Goal: Information Seeking & Learning: Learn about a topic

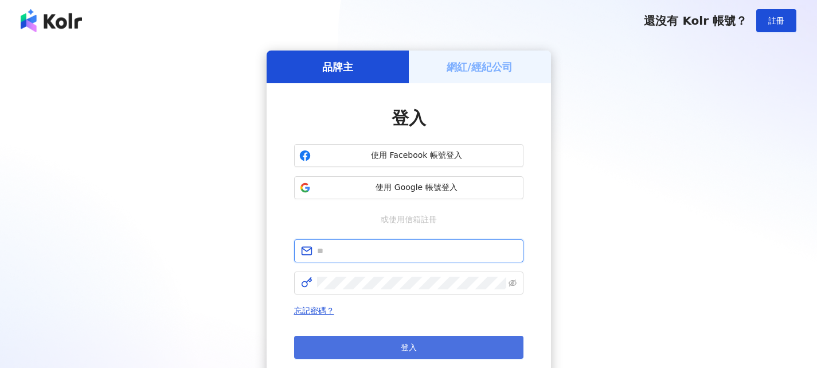
type input "**********"
click at [441, 345] on button "登入" at bounding box center [408, 347] width 229 height 23
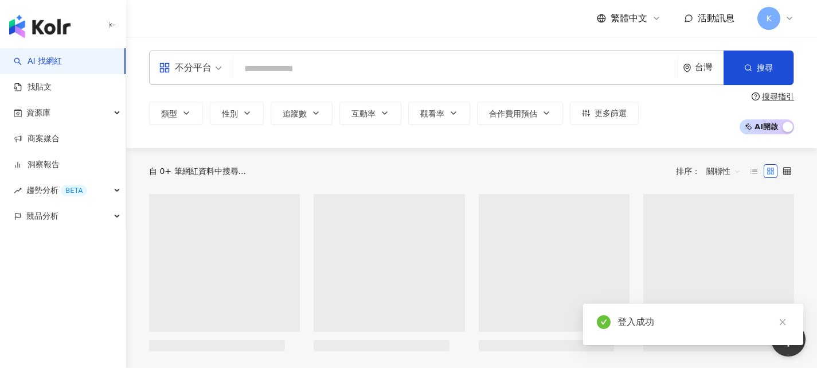
click at [207, 69] on div "不分平台" at bounding box center [185, 68] width 53 height 18
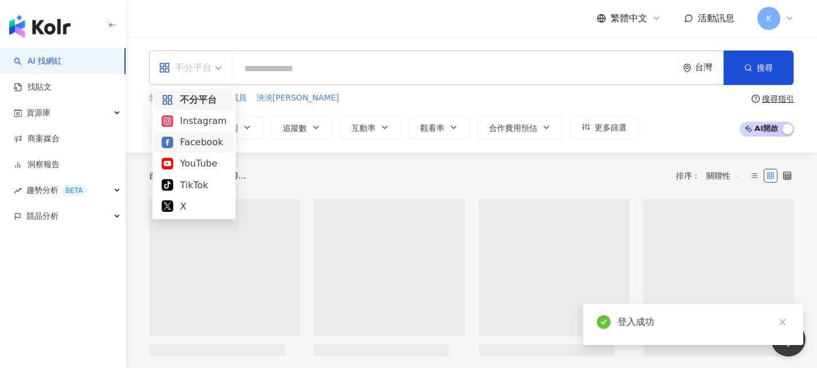
click at [216, 126] on div "Instagram" at bounding box center [194, 121] width 65 height 14
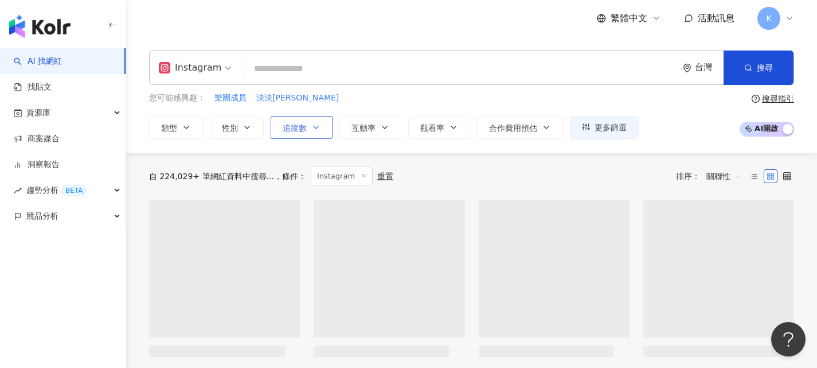
click at [317, 129] on icon "button" at bounding box center [315, 127] width 9 height 9
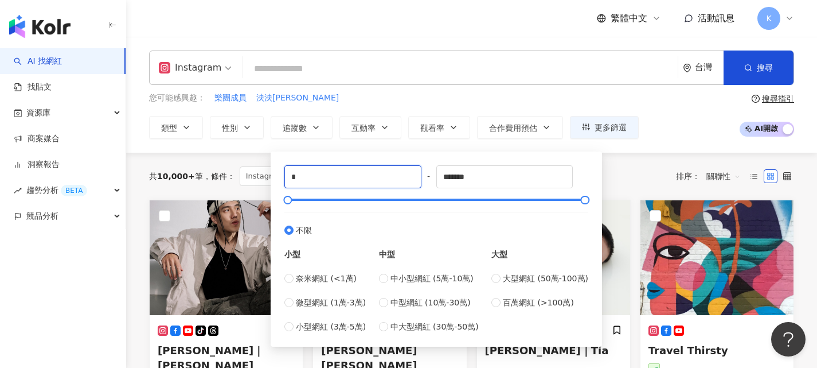
drag, startPoint x: 328, startPoint y: 176, endPoint x: 205, endPoint y: 172, distance: 122.3
type input "******"
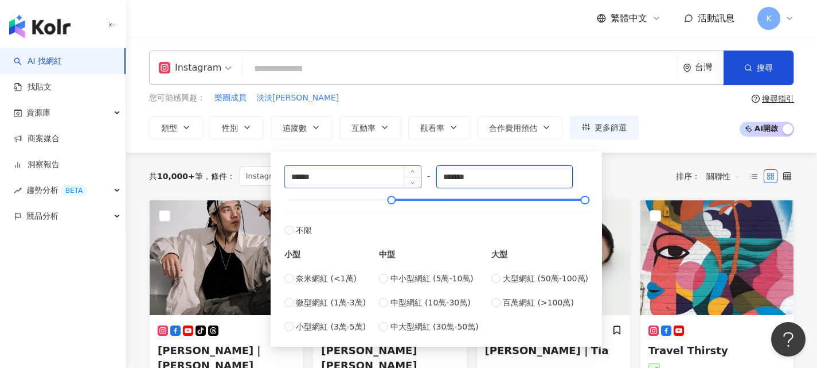
drag, startPoint x: 511, startPoint y: 182, endPoint x: 394, endPoint y: 178, distance: 117.7
click at [394, 178] on div "****** - ******* 不限 小型 奈米網紅 (<1萬) 微型網紅 (1萬-3萬) 小型網紅 (3萬-5萬) 中型 中小型網紅 (5萬-10萬) 中…" at bounding box center [437, 249] width 304 height 168
type input "******"
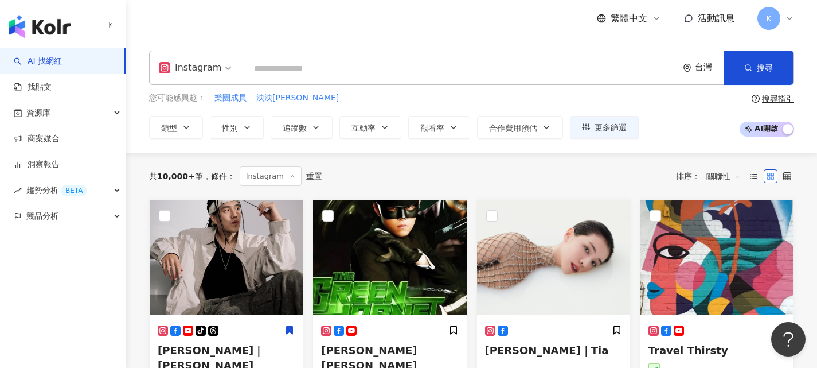
click at [688, 122] on div "您可能感興趣： 樂團成員 泱泱LYNN 類型 性別 追蹤數 互動率 觀看率 合作費用預估 更多篩選 ****** - ****** 不限 小型 奈米網紅 (<…" at bounding box center [471, 115] width 645 height 47
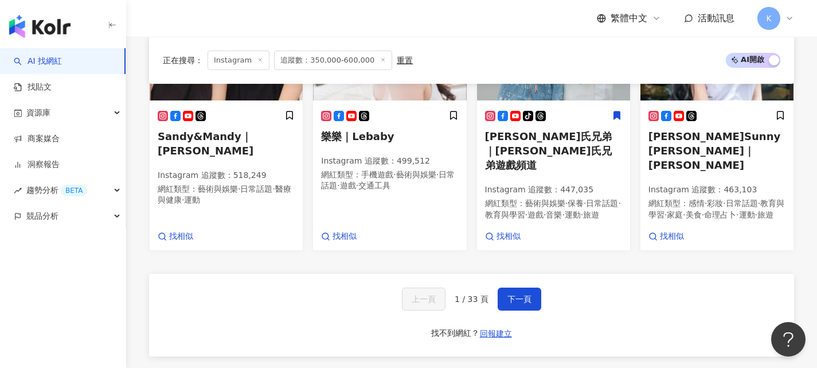
scroll to position [803, 0]
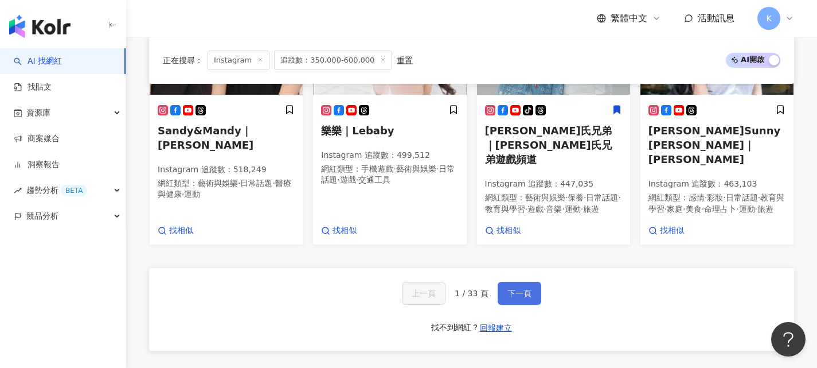
click at [520, 289] on span "下一頁" at bounding box center [520, 293] width 24 height 9
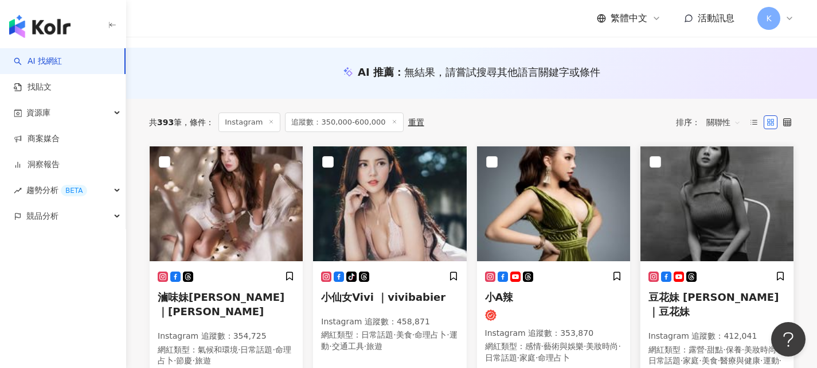
scroll to position [40, 0]
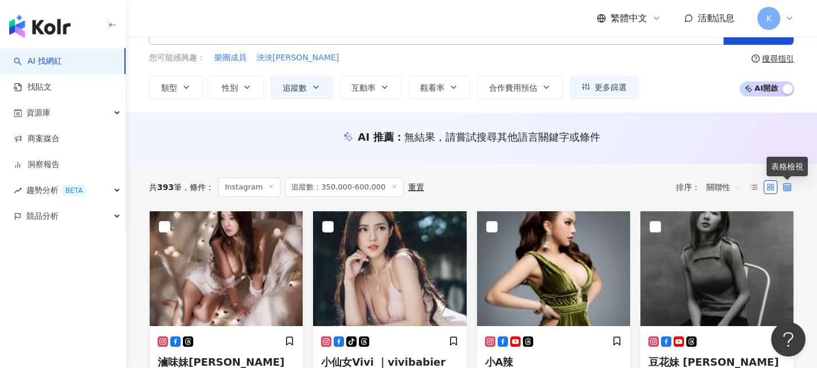
click at [791, 185] on icon at bounding box center [788, 187] width 8 height 8
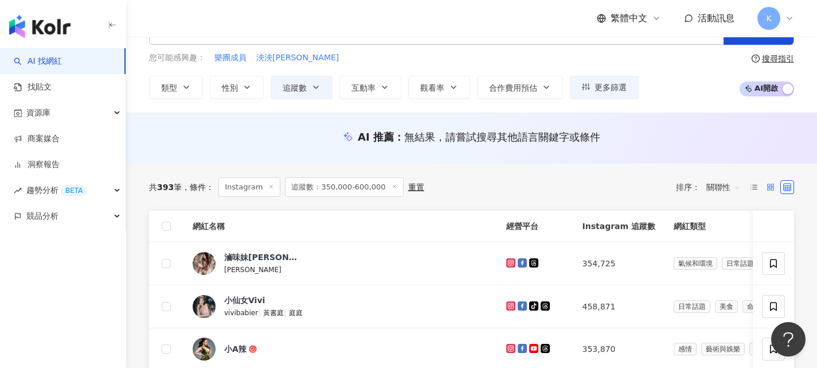
click at [769, 189] on icon at bounding box center [771, 187] width 8 height 8
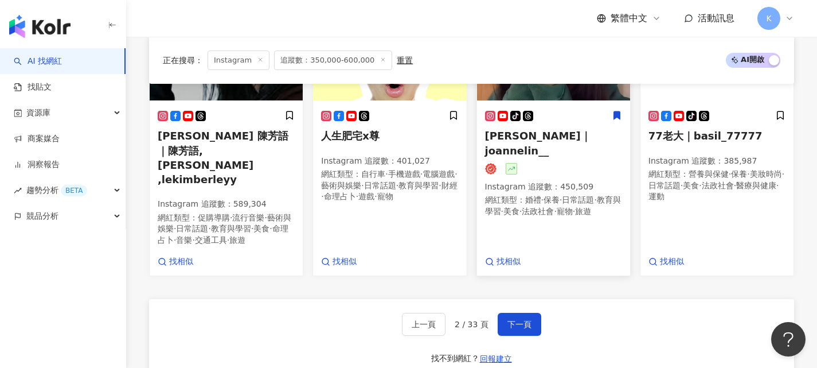
scroll to position [843, 0]
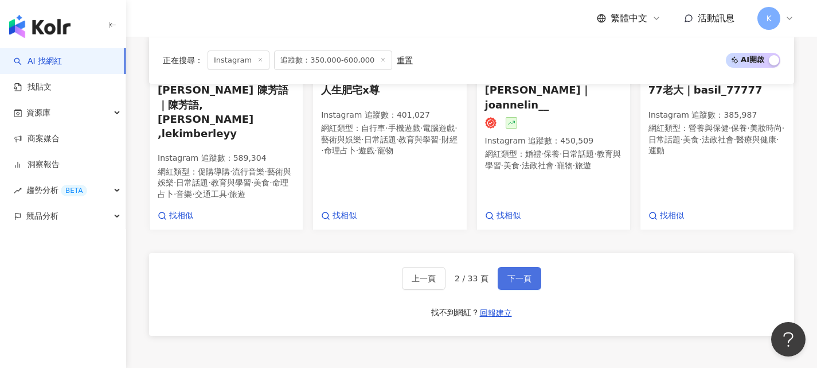
click at [528, 267] on button "下一頁" at bounding box center [520, 278] width 44 height 23
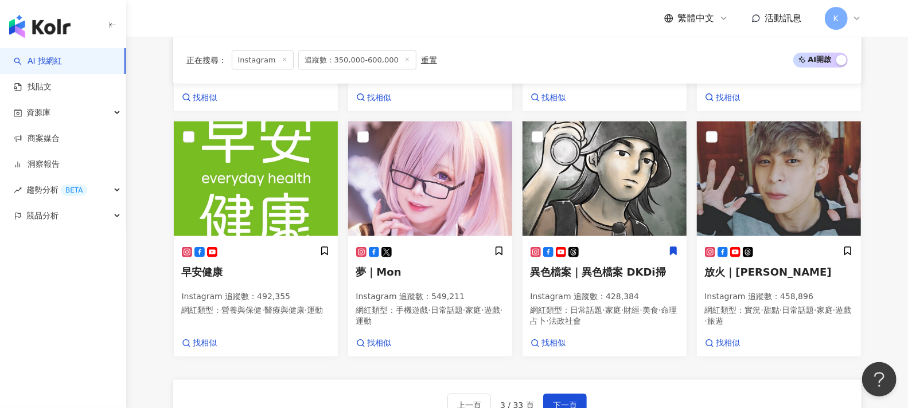
scroll to position [673, 0]
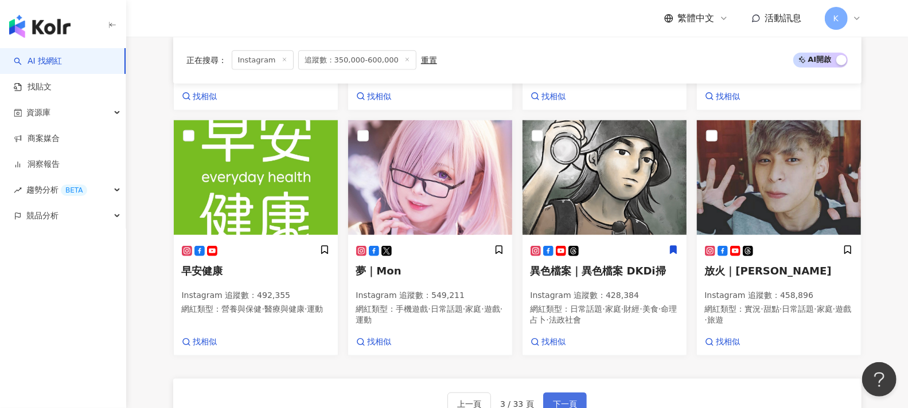
click at [561, 367] on span "下一頁" at bounding box center [565, 404] width 24 height 9
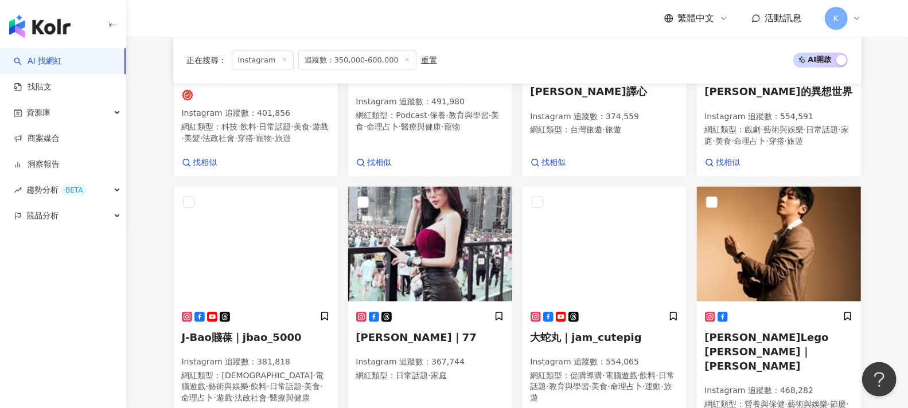
scroll to position [688, 0]
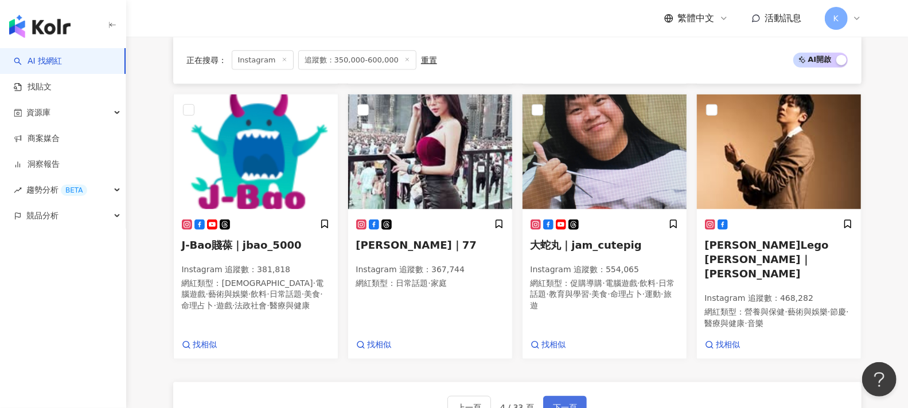
click at [566, 367] on span "下一頁" at bounding box center [565, 407] width 24 height 9
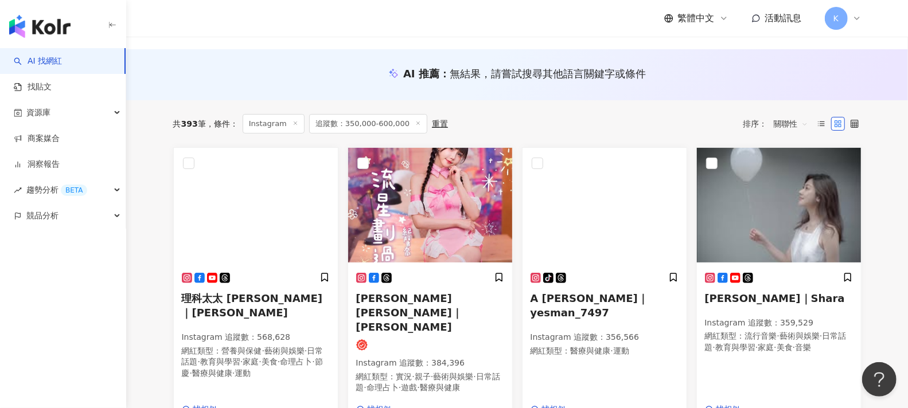
scroll to position [103, 0]
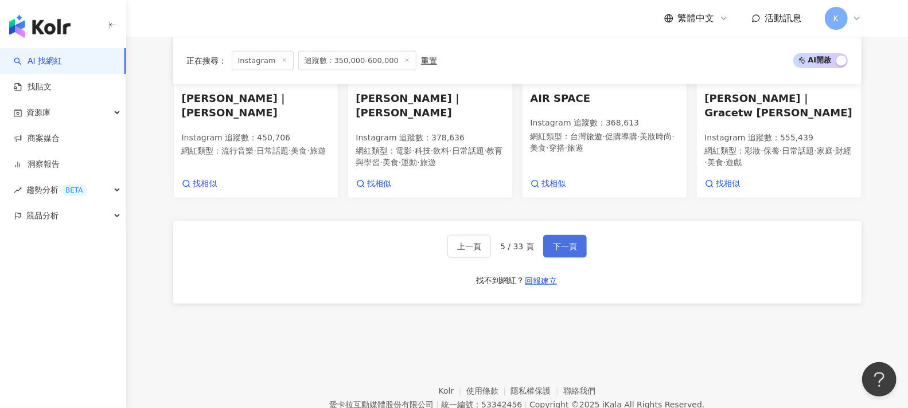
click at [578, 235] on button "下一頁" at bounding box center [565, 246] width 44 height 23
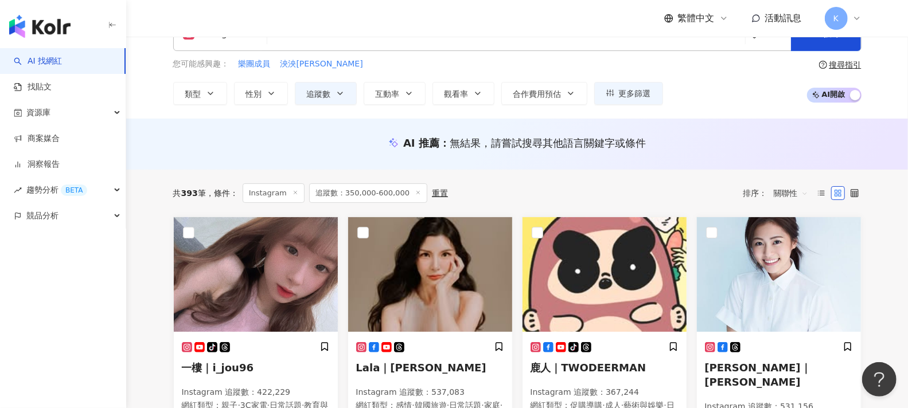
scroll to position [32, 0]
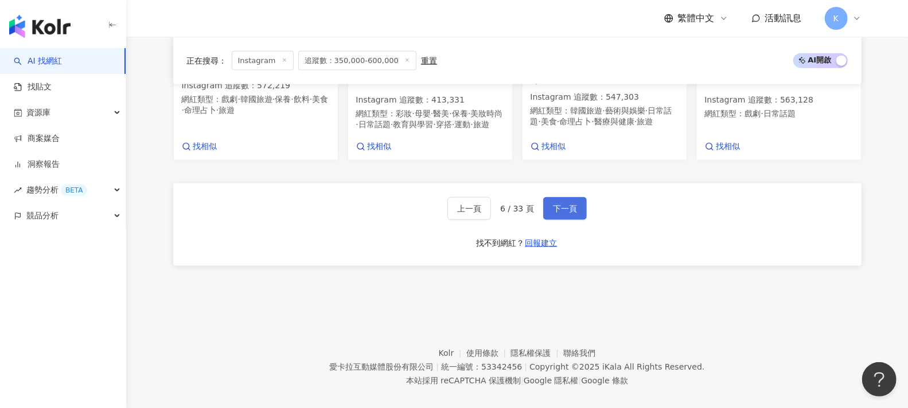
click at [566, 204] on span "下一頁" at bounding box center [565, 208] width 24 height 9
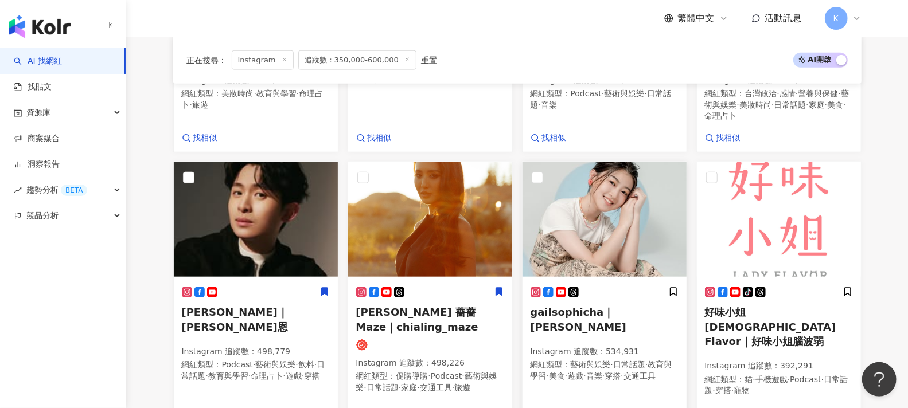
scroll to position [875, 0]
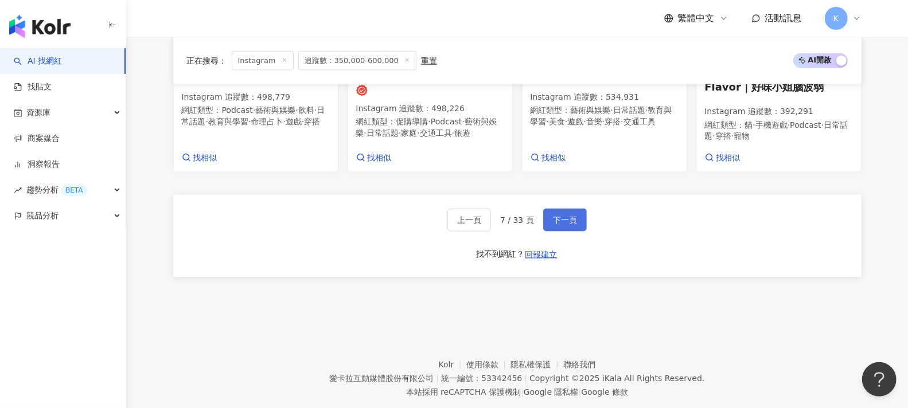
click at [570, 216] on span "下一頁" at bounding box center [565, 220] width 24 height 9
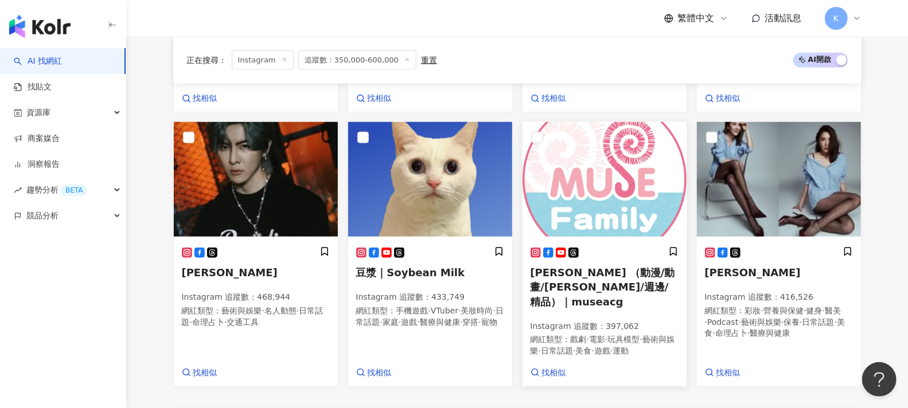
scroll to position [698, 0]
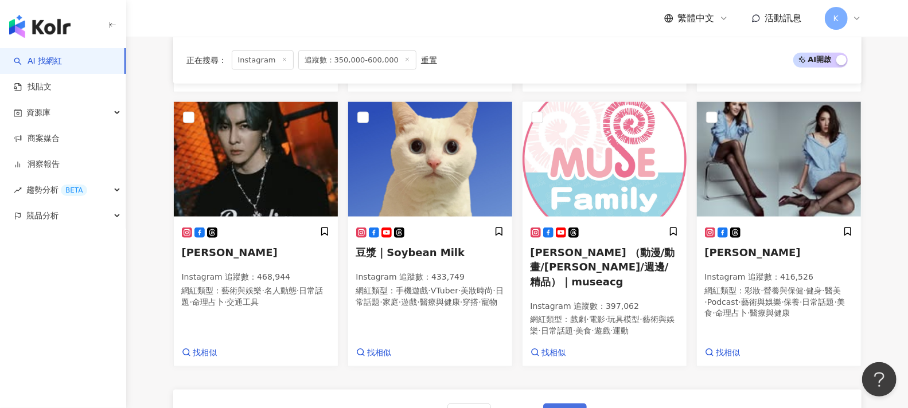
click at [566, 367] on span "下一頁" at bounding box center [565, 415] width 24 height 9
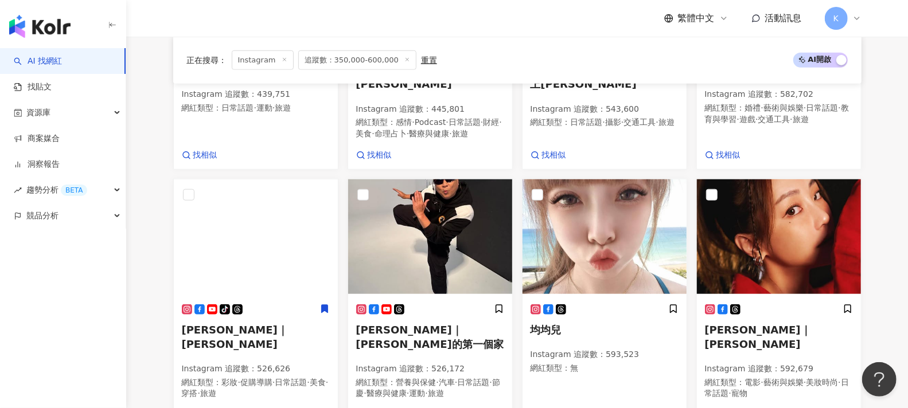
scroll to position [658, 0]
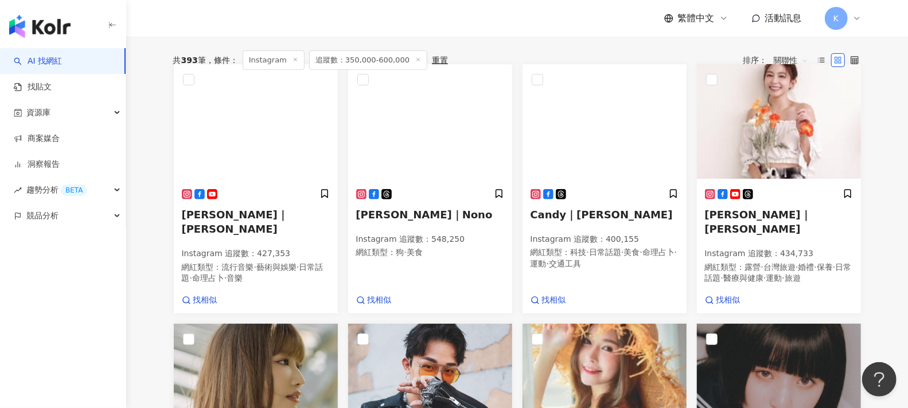
scroll to position [148, 0]
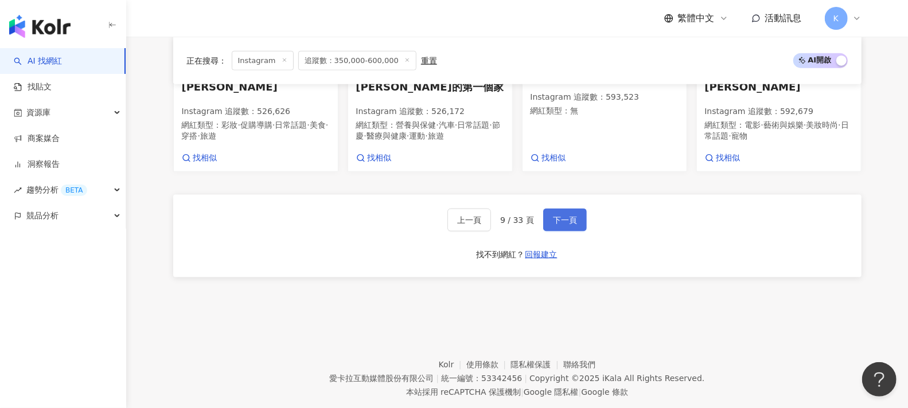
click at [573, 216] on span "下一頁" at bounding box center [565, 220] width 24 height 9
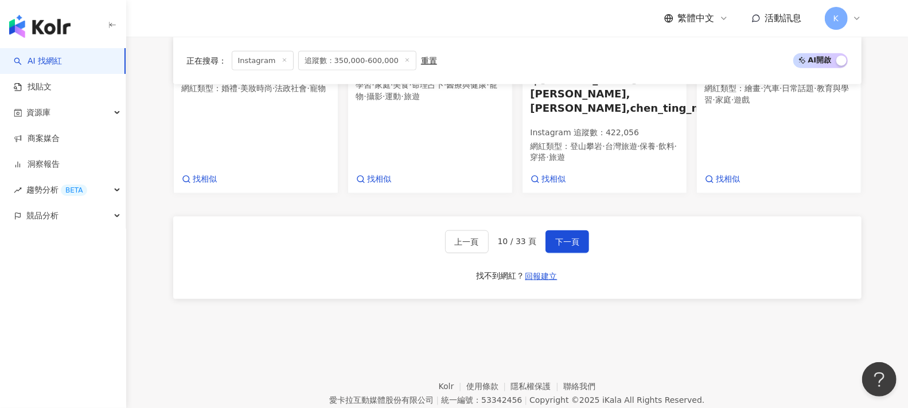
scroll to position [901, 0]
click at [572, 237] on span "下一頁" at bounding box center [567, 241] width 24 height 9
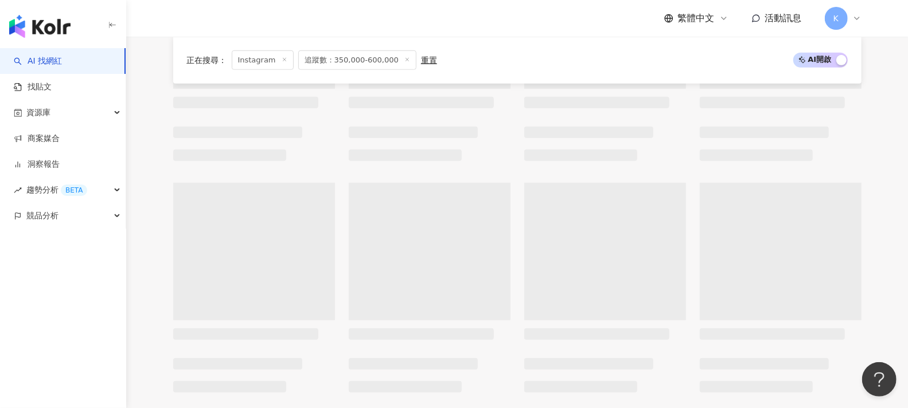
scroll to position [529, 0]
click at [817, 184] on main "Instagram 台灣 搜尋 您可能感興趣： 樂團成員 泱泱LYNN 類型 性別 追蹤數 互動率 觀看率 合作費用預估 更多篩選 ****** - ****…" at bounding box center [517, 23] width 782 height 1030
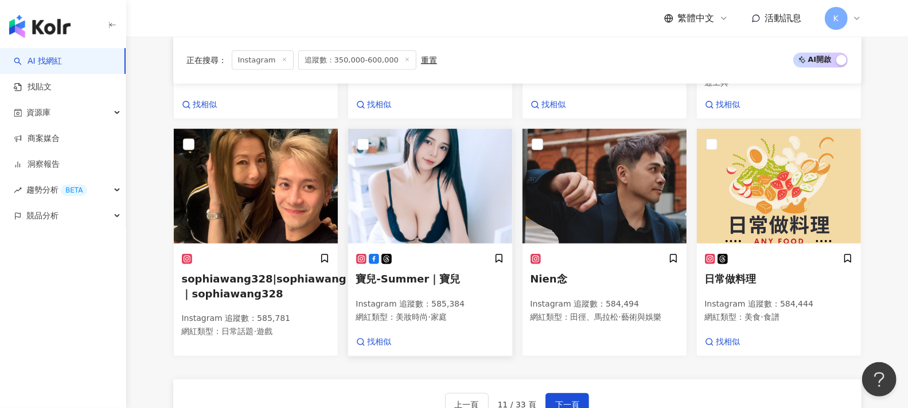
scroll to position [781, 0]
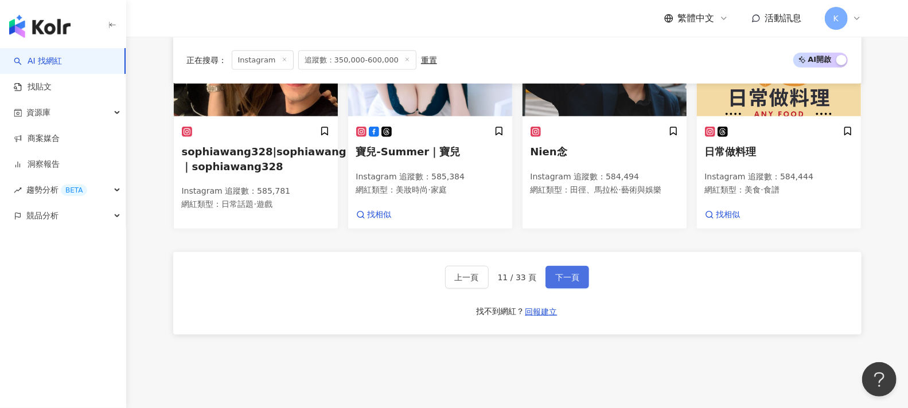
click at [555, 273] on span "下一頁" at bounding box center [567, 277] width 24 height 9
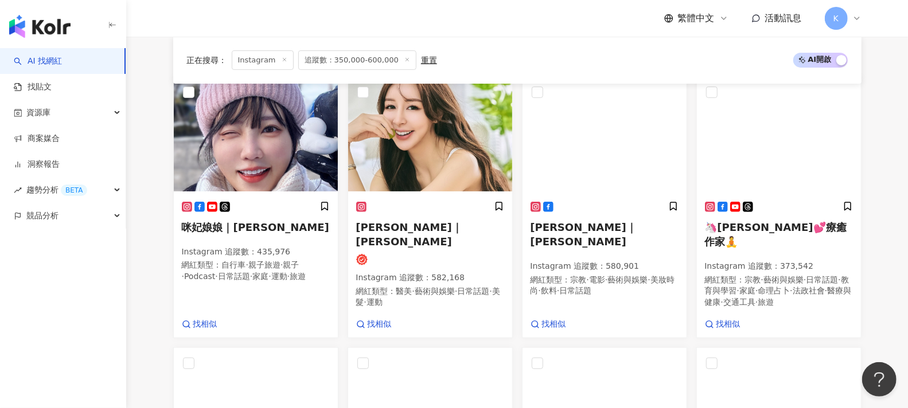
scroll to position [111, 0]
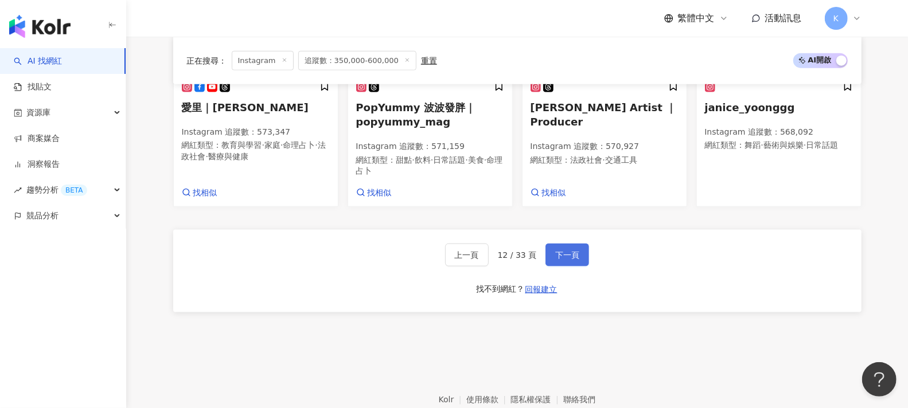
click at [577, 263] on button "下一頁" at bounding box center [568, 255] width 44 height 23
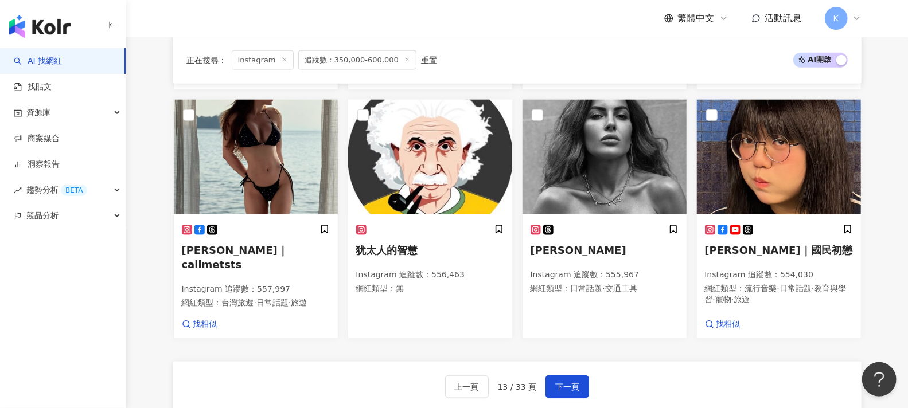
scroll to position [684, 0]
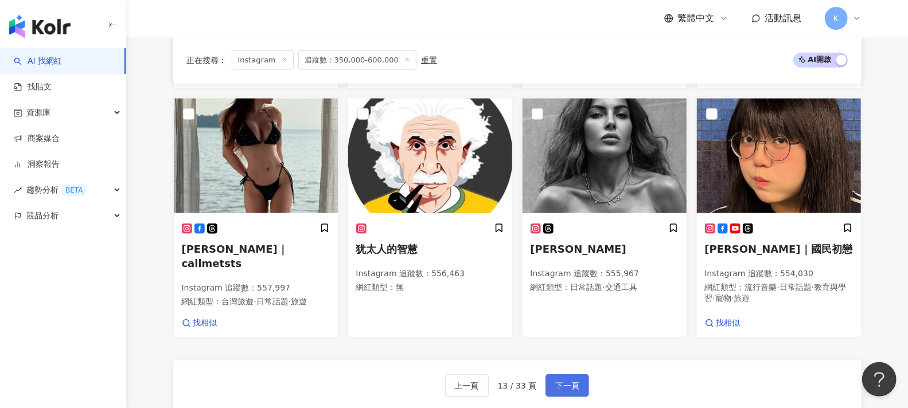
click at [566, 367] on span "下一頁" at bounding box center [567, 385] width 24 height 9
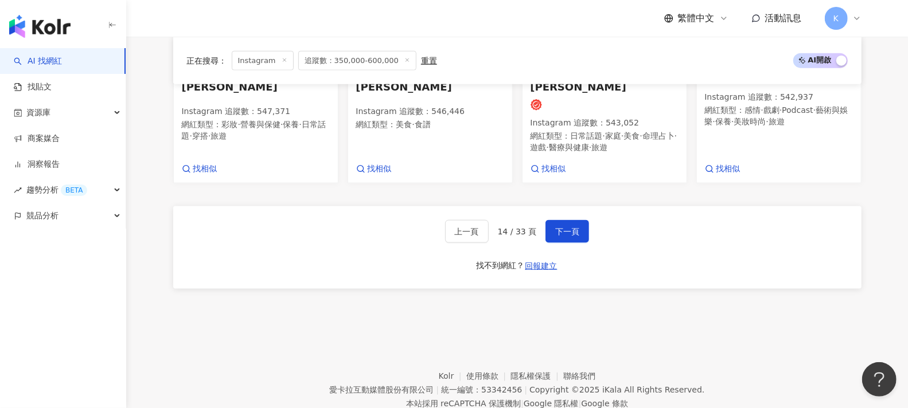
scroll to position [861, 0]
click at [561, 220] on button "下一頁" at bounding box center [568, 231] width 44 height 23
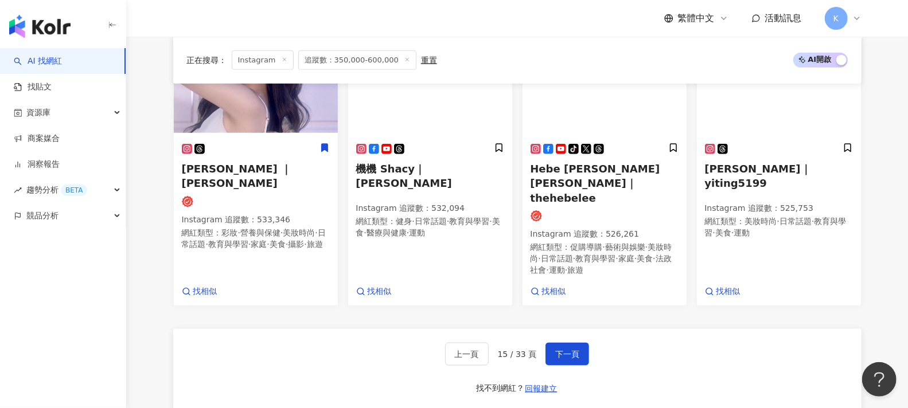
scroll to position [681, 0]
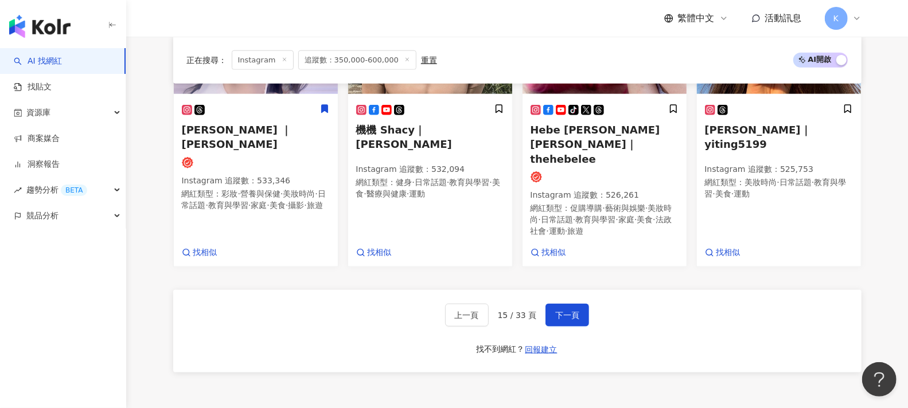
scroll to position [873, 0]
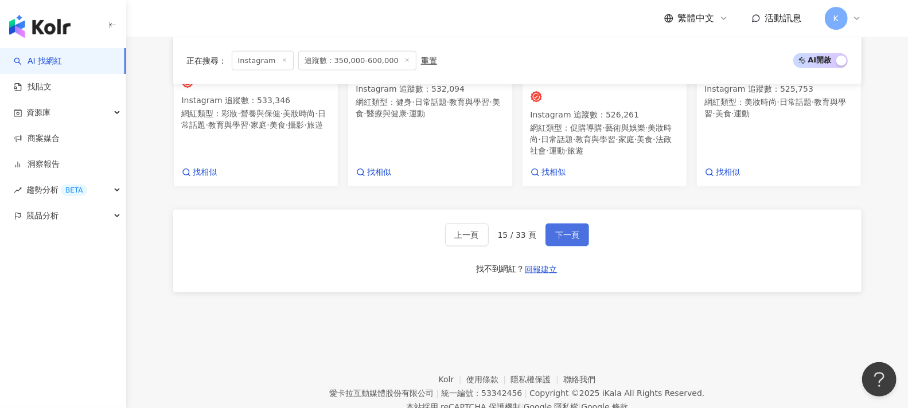
click at [571, 231] on span "下一頁" at bounding box center [567, 235] width 24 height 9
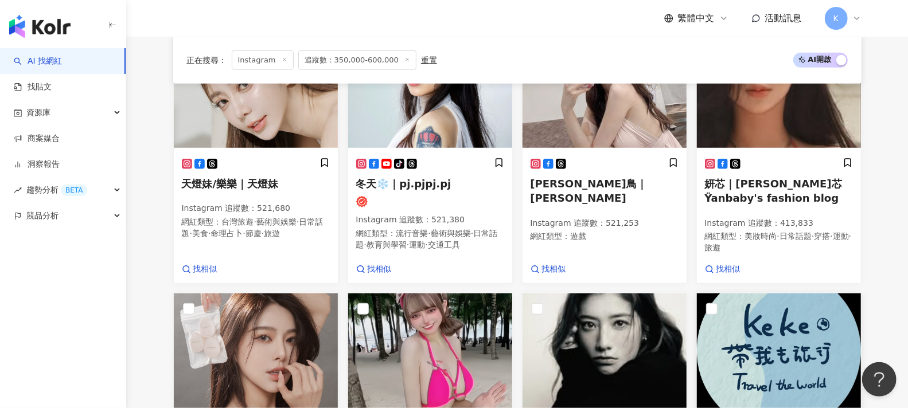
scroll to position [688, 0]
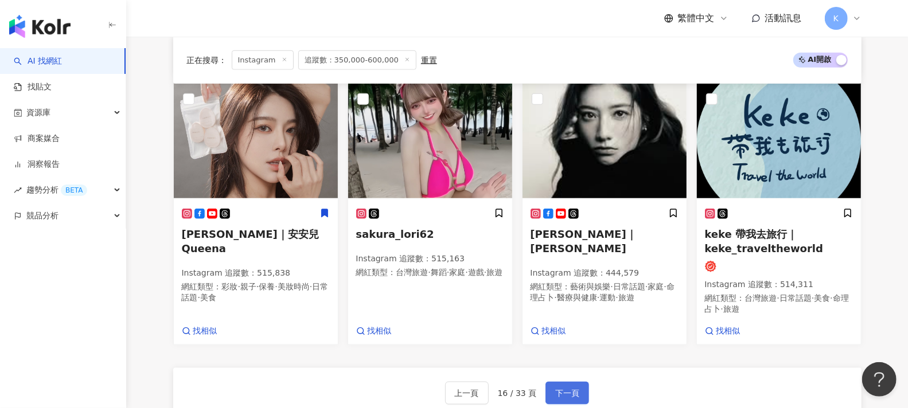
click at [567, 367] on span "下一頁" at bounding box center [567, 393] width 24 height 9
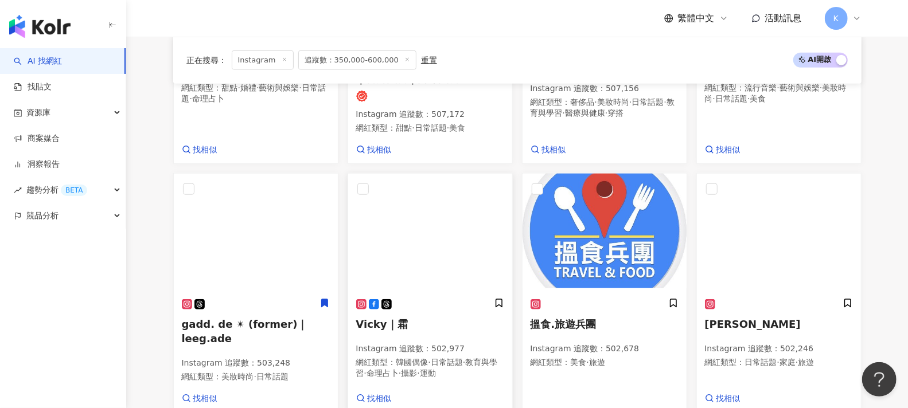
scroll to position [807, 0]
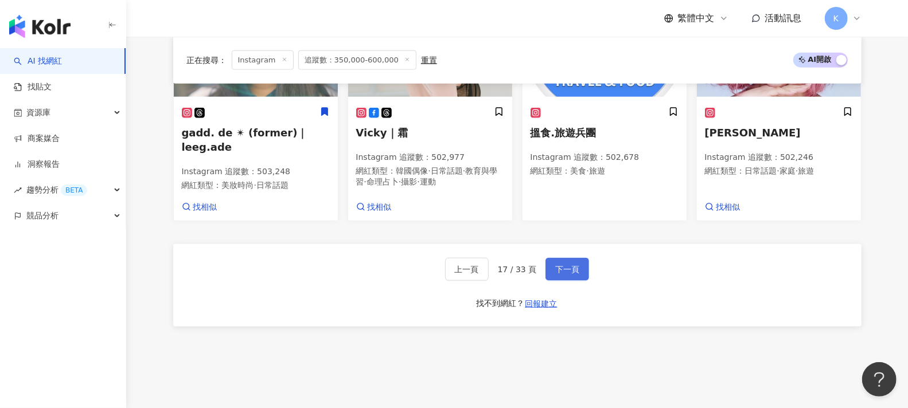
click at [575, 264] on button "下一頁" at bounding box center [568, 269] width 44 height 23
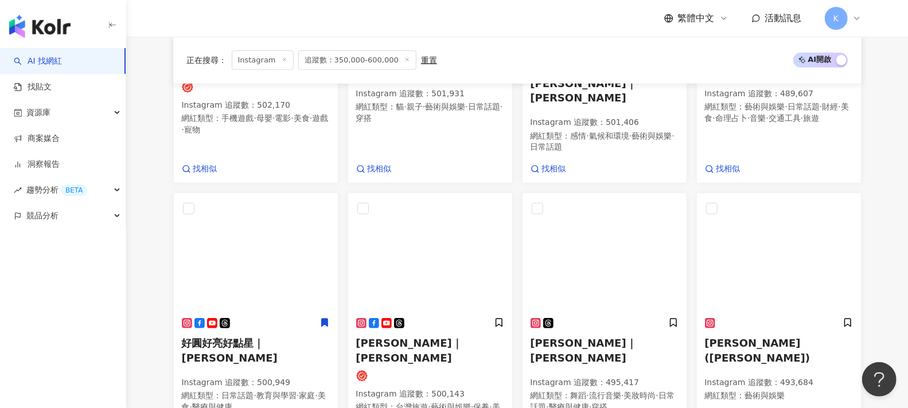
scroll to position [415, 0]
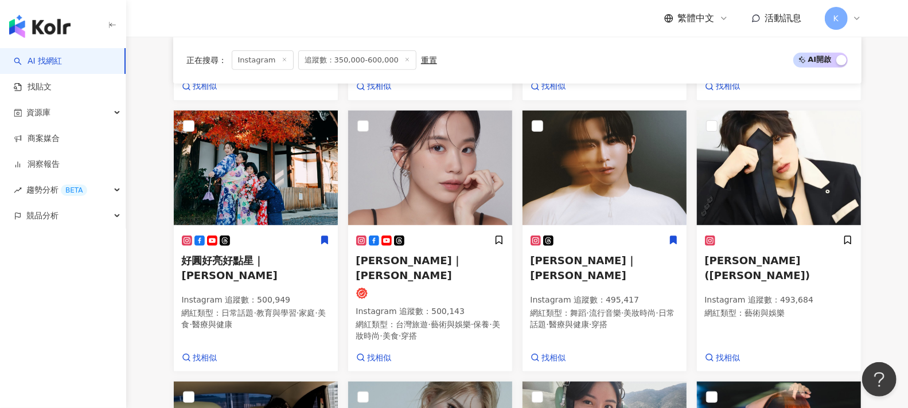
click at [817, 157] on div "正在搜尋 ： Instagram 追蹤數：350,000-600,000 重置 AI 開啟 AI 關閉 趙兔兔｜Rabbii Instagram 追蹤數 ： …" at bounding box center [517, 277] width 734 height 979
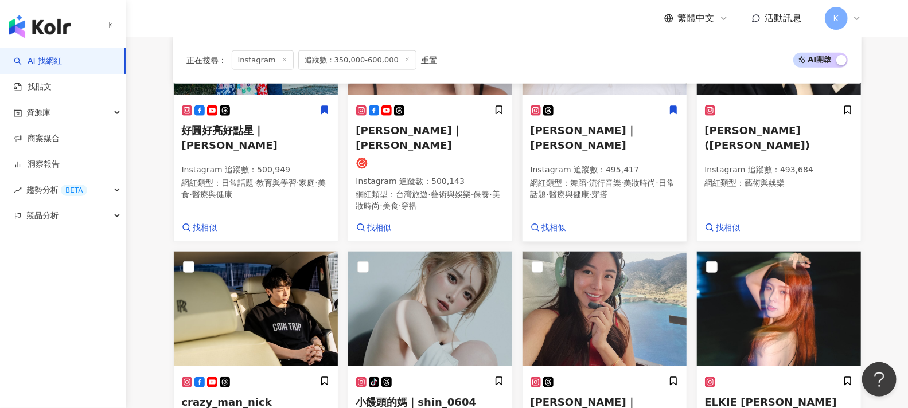
scroll to position [798, 0]
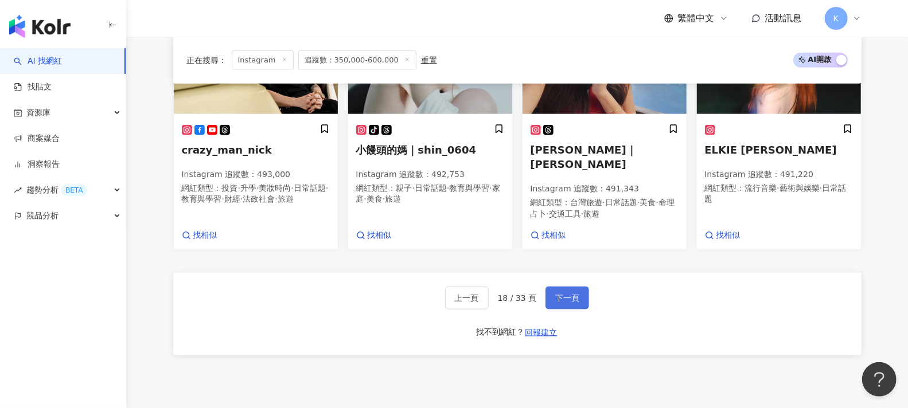
click at [574, 294] on span "下一頁" at bounding box center [567, 298] width 24 height 9
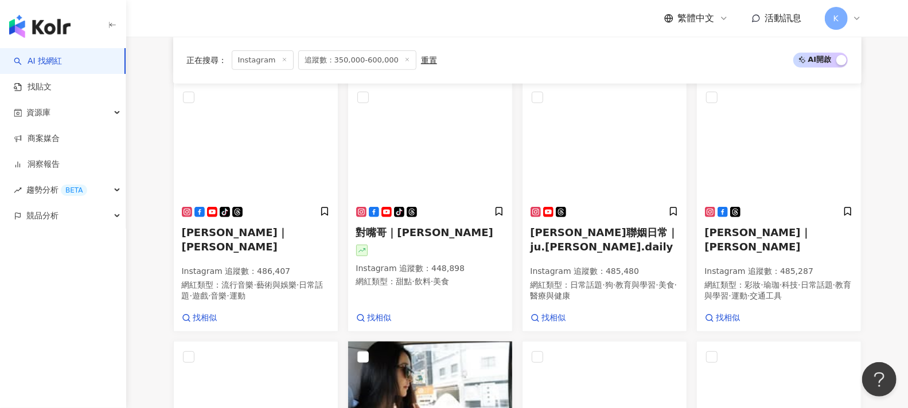
scroll to position [419, 0]
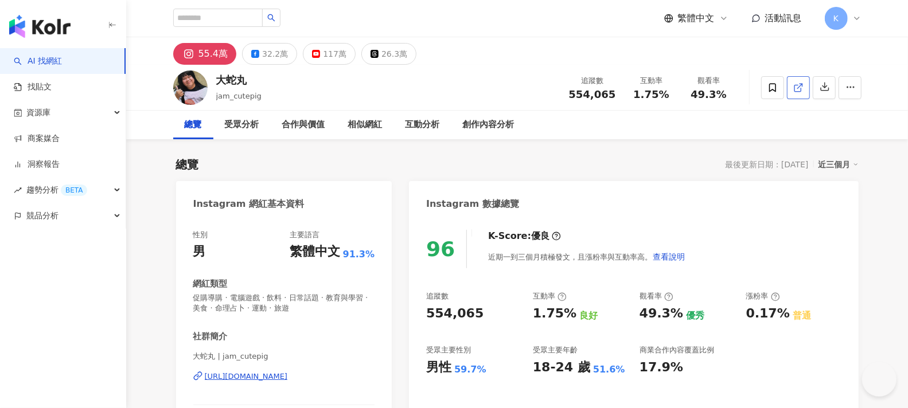
click at [803, 89] on icon at bounding box center [798, 88] width 10 height 10
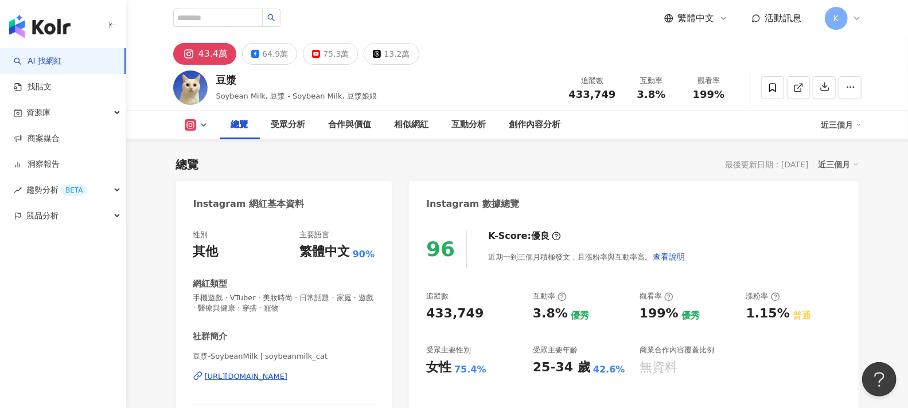
click at [798, 87] on line at bounding box center [799, 86] width 5 height 5
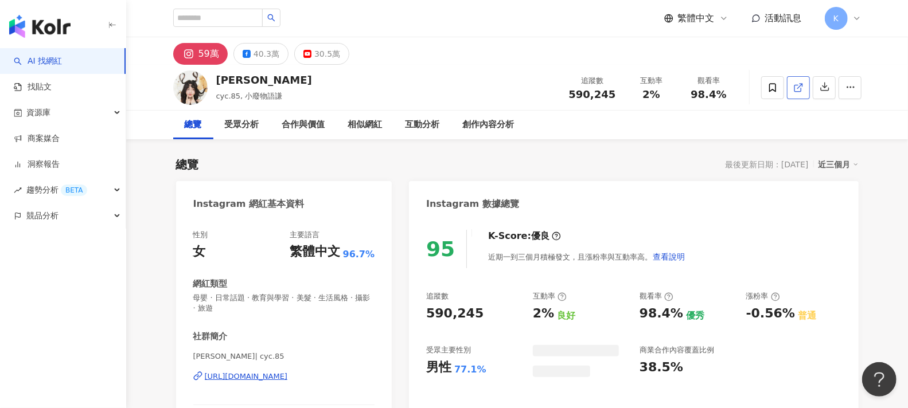
click at [797, 87] on icon at bounding box center [798, 88] width 10 height 10
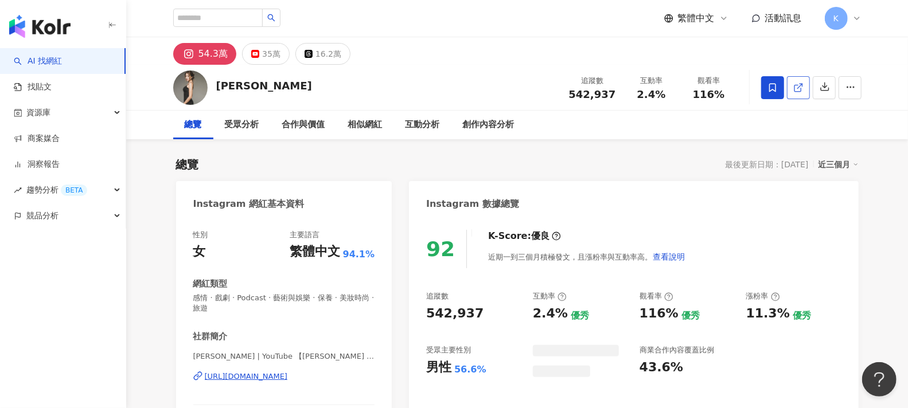
click at [796, 90] on icon at bounding box center [798, 88] width 10 height 10
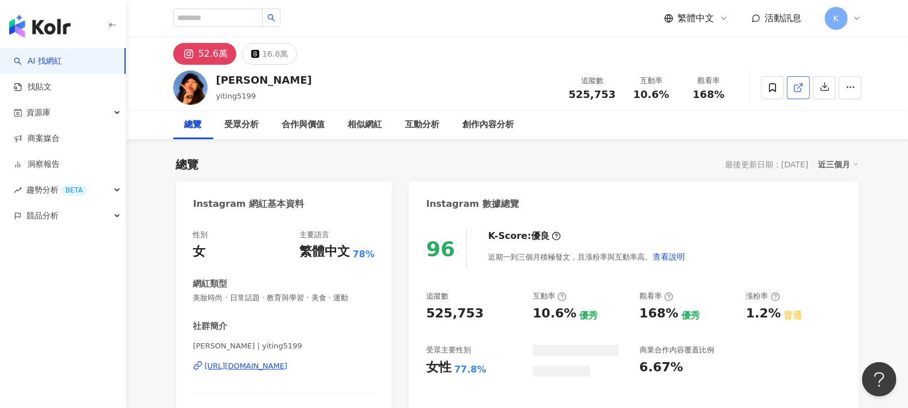
click at [799, 91] on icon at bounding box center [798, 88] width 6 height 6
